Goal: Transaction & Acquisition: Purchase product/service

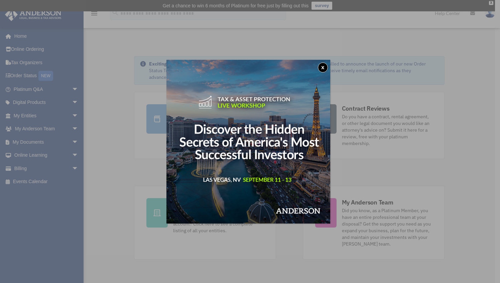
click at [325, 67] on button "x" at bounding box center [323, 68] width 10 height 10
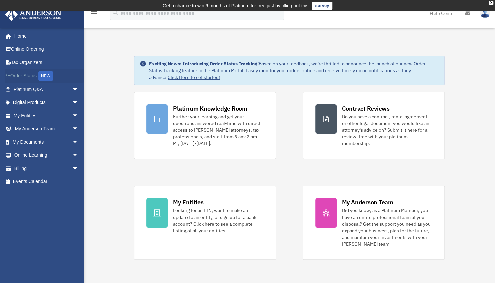
click at [46, 77] on div "NEW" at bounding box center [45, 76] width 15 height 10
click at [59, 168] on link "Billing arrow_drop_down" at bounding box center [47, 168] width 84 height 13
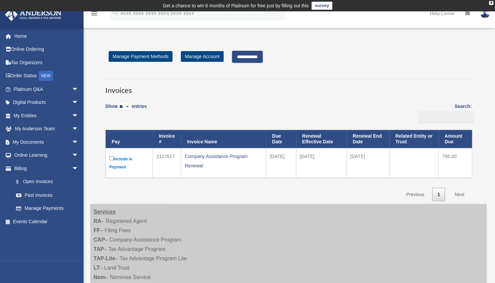
click at [247, 58] on input "**********" at bounding box center [247, 57] width 31 height 12
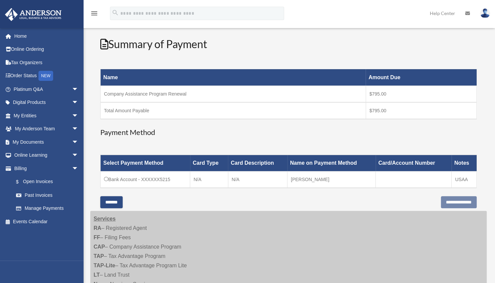
scroll to position [94, 0]
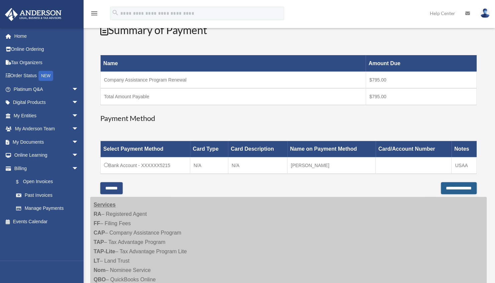
click at [443, 189] on input "**********" at bounding box center [459, 188] width 36 height 12
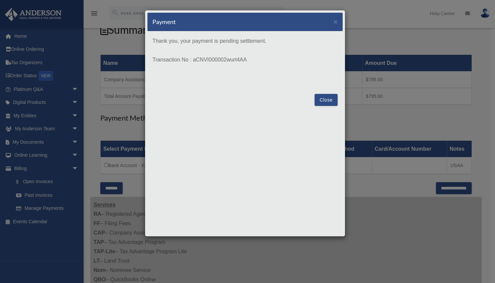
click at [324, 100] on button "Close" at bounding box center [326, 100] width 23 height 12
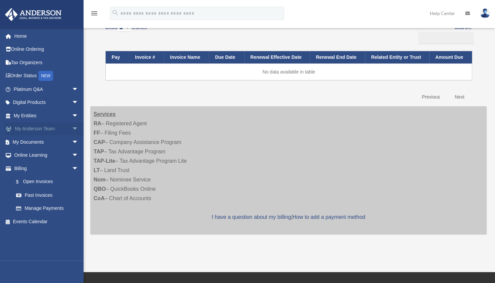
scroll to position [78, 0]
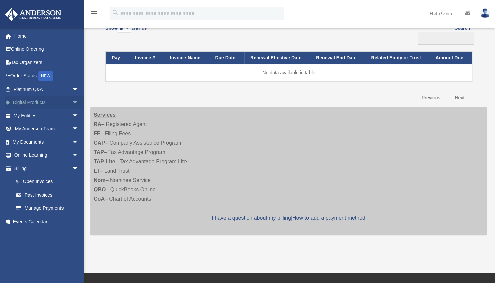
click at [41, 103] on link "Digital Products arrow_drop_down" at bounding box center [47, 102] width 84 height 13
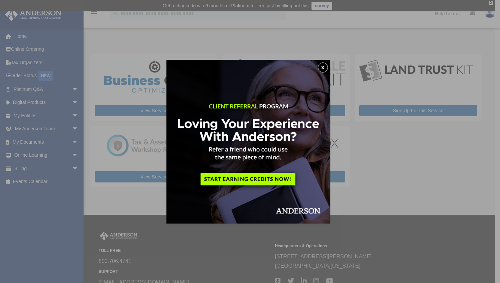
click at [328, 66] on button "x" at bounding box center [323, 68] width 10 height 10
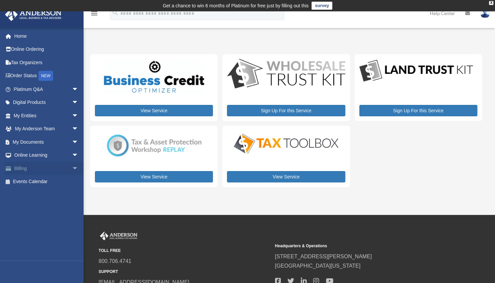
click at [42, 171] on link "Billing arrow_drop_down" at bounding box center [47, 168] width 84 height 13
